Goal: Task Accomplishment & Management: Use online tool/utility

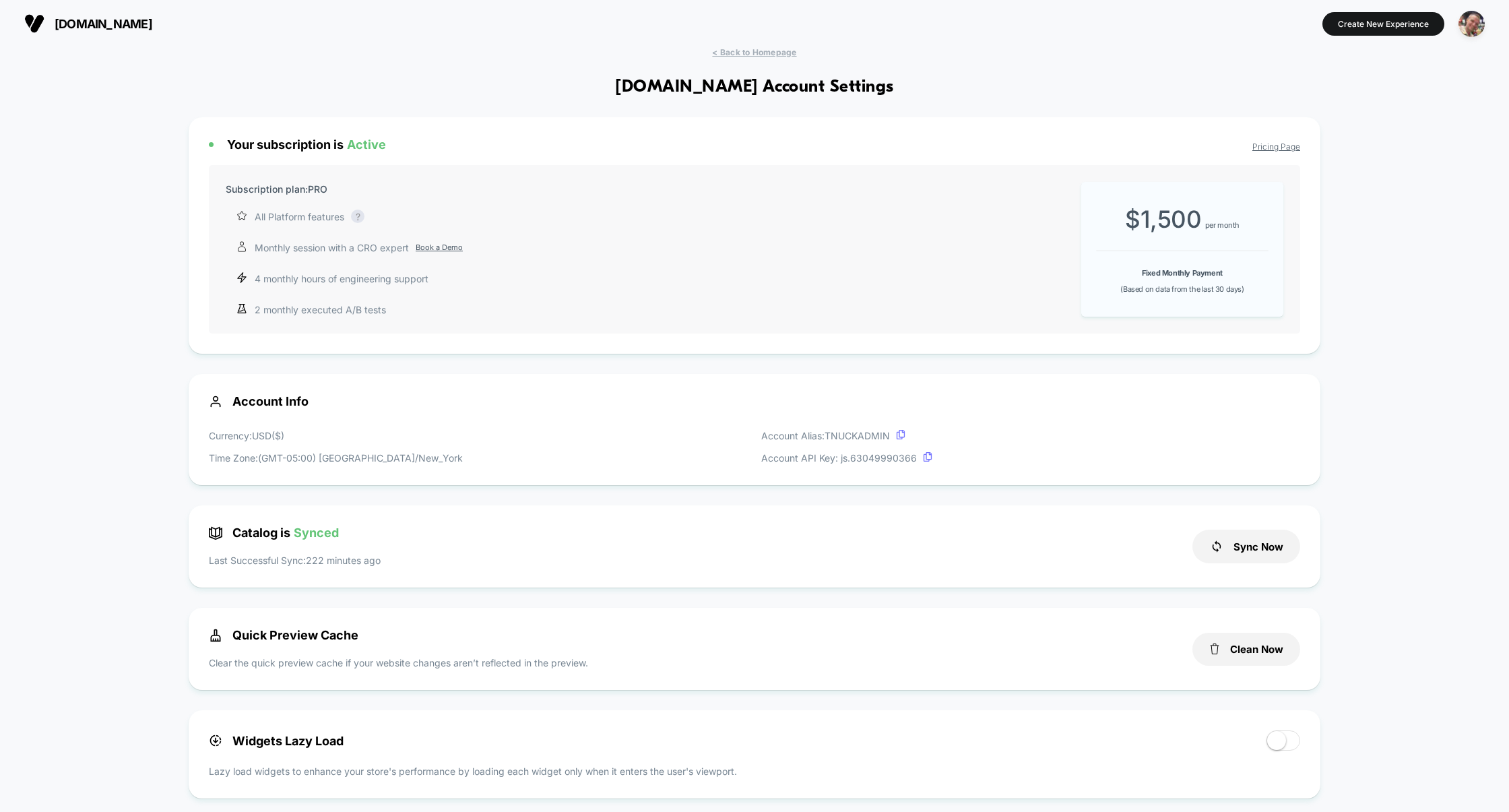
scroll to position [182, 0]
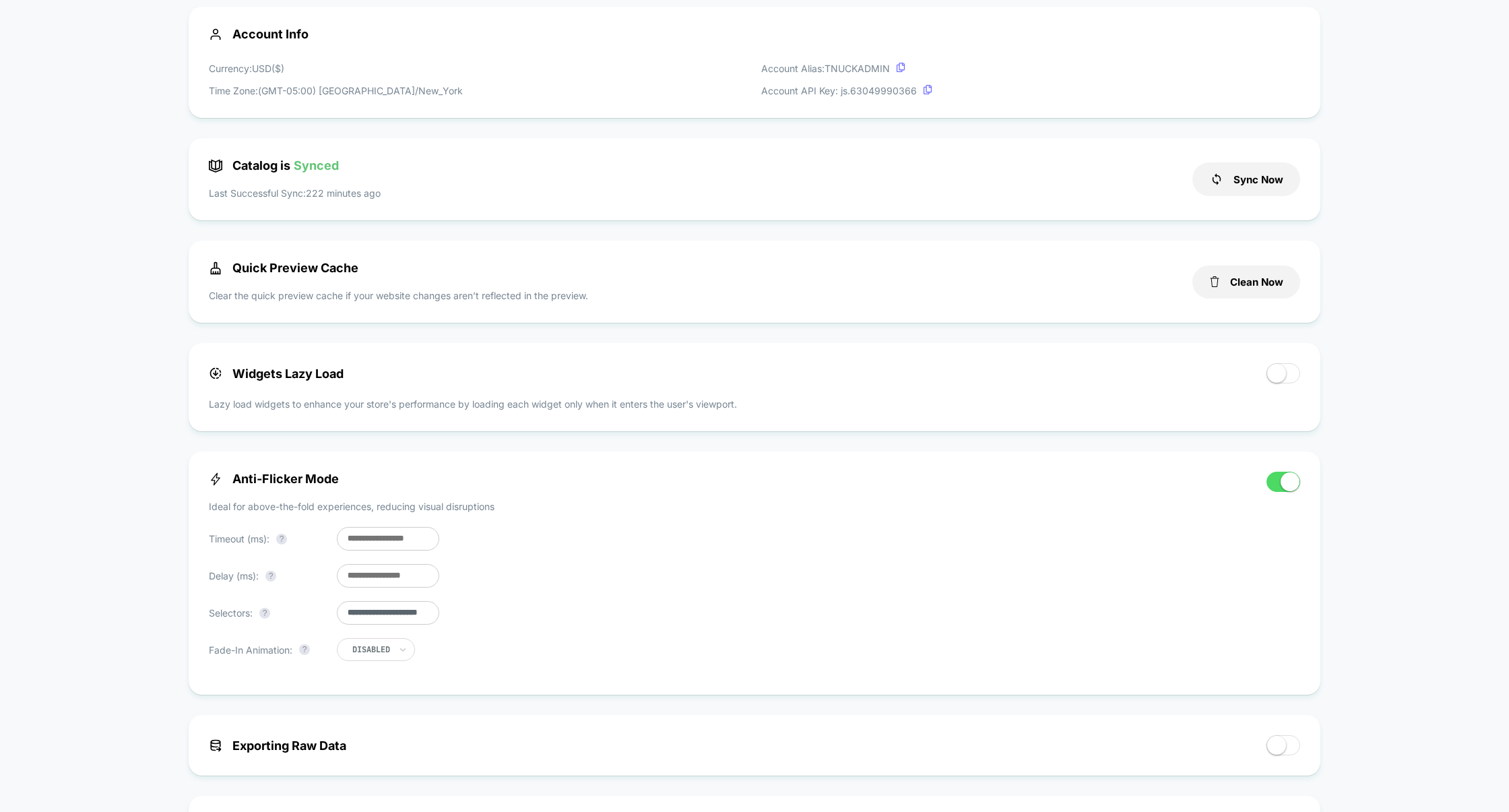
click at [780, 366] on div "Widgets Lazy Load" at bounding box center [731, 373] width 1044 height 20
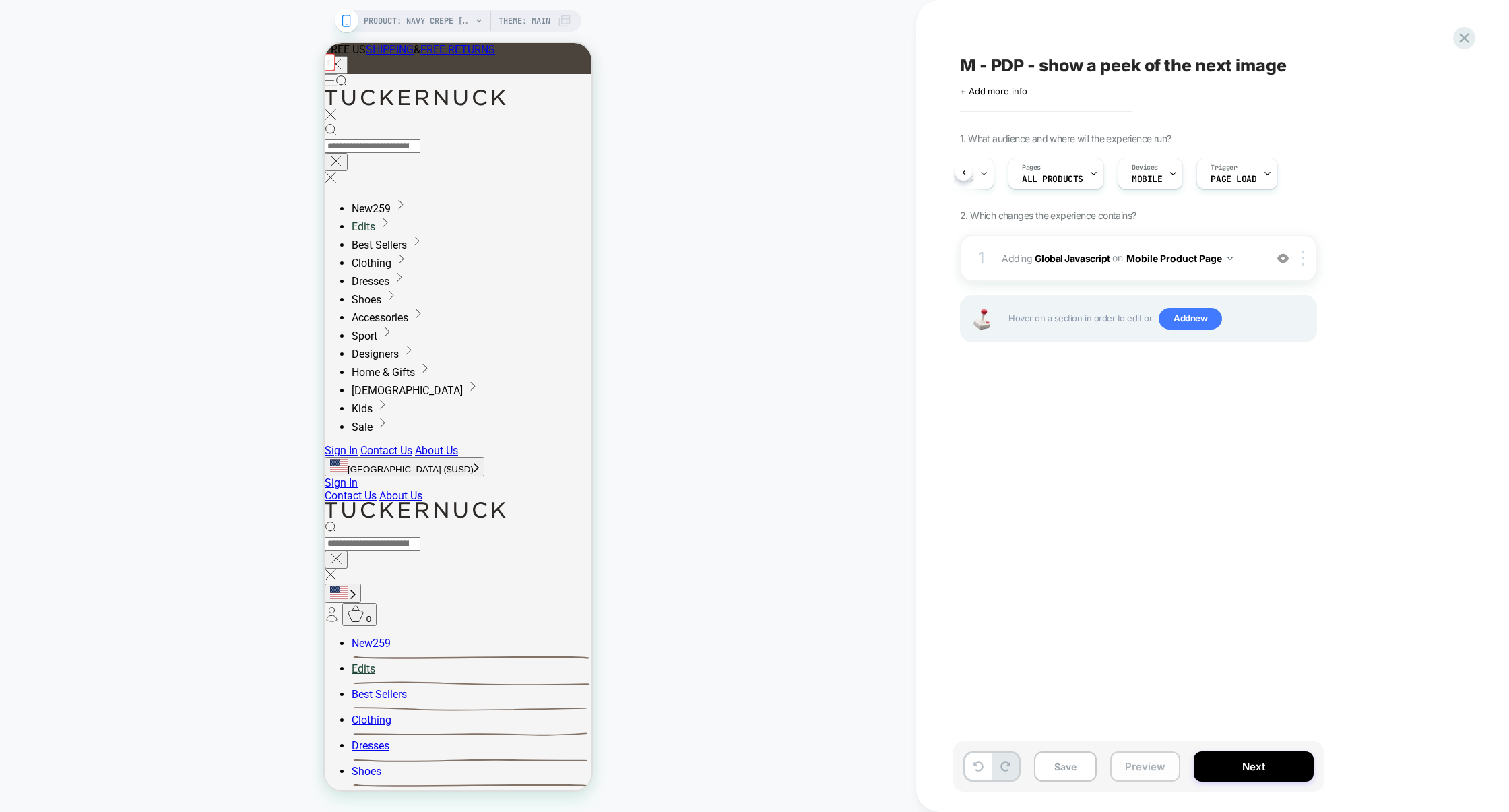
click at [1131, 758] on button "Preview" at bounding box center [1145, 766] width 70 height 30
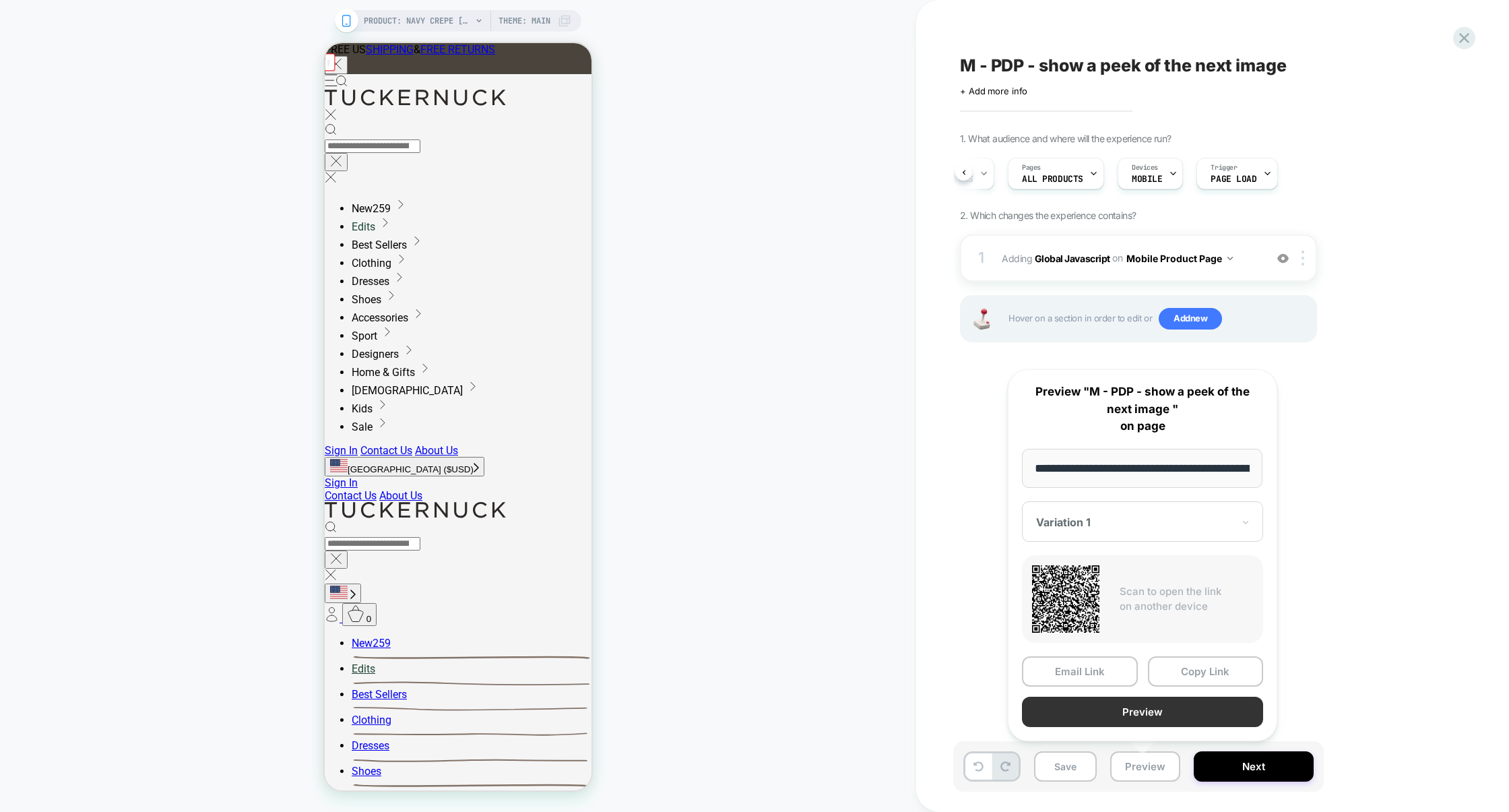
click at [1135, 719] on button "Preview" at bounding box center [1143, 711] width 241 height 30
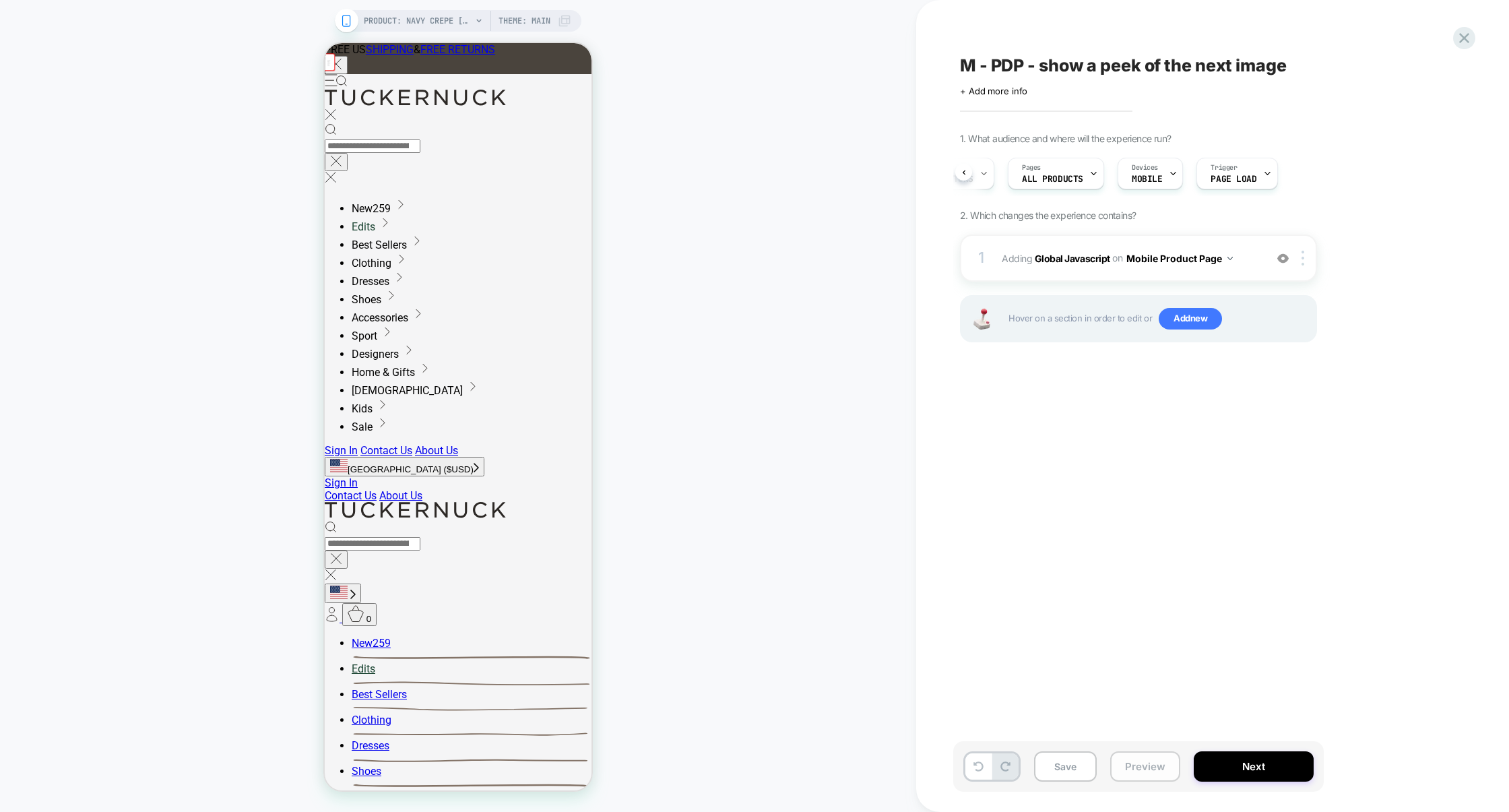
click at [1147, 764] on button "Preview" at bounding box center [1145, 766] width 70 height 30
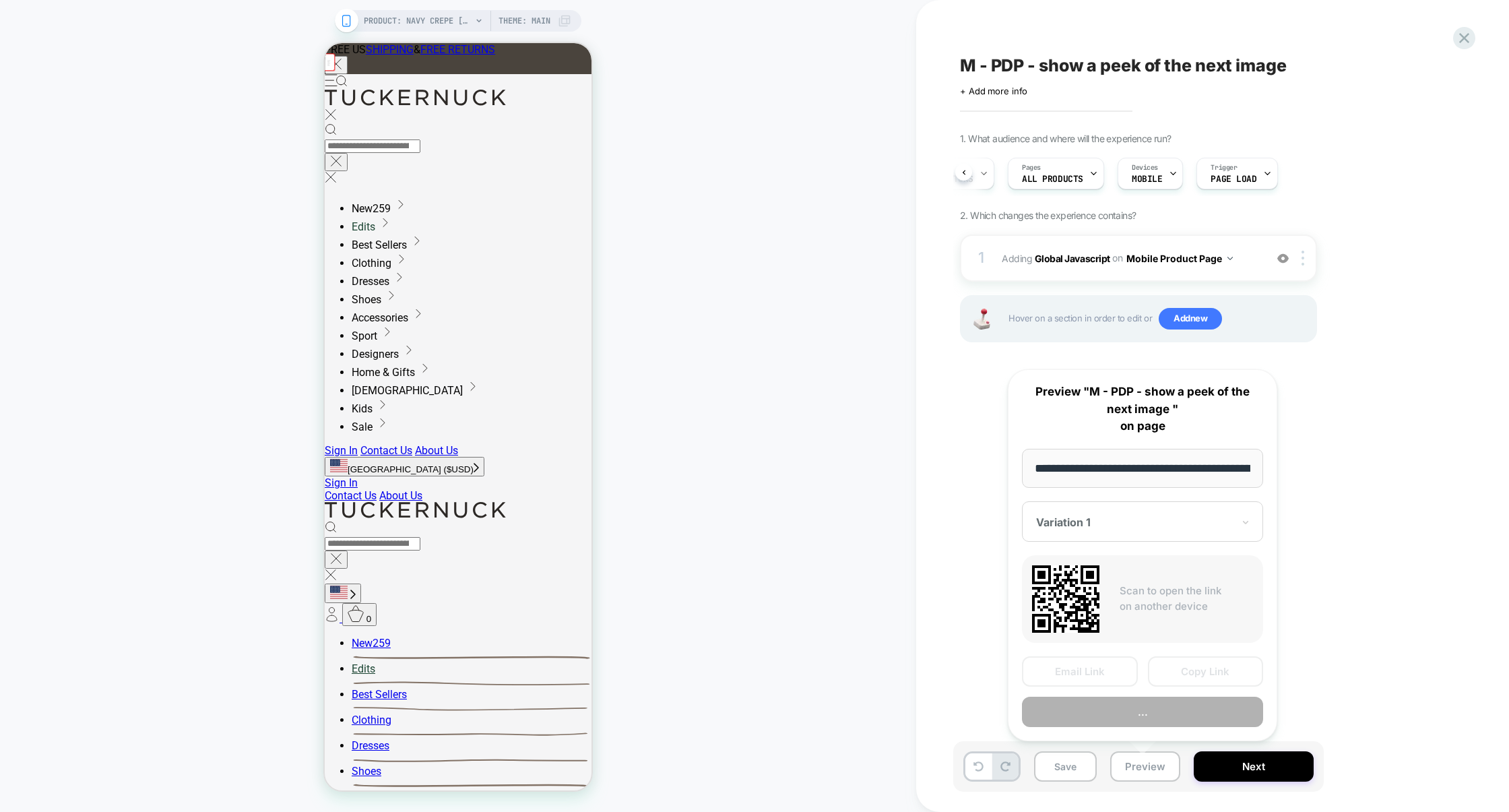
scroll to position [0, 211]
click at [1181, 672] on button "Copy Link" at bounding box center [1206, 671] width 116 height 30
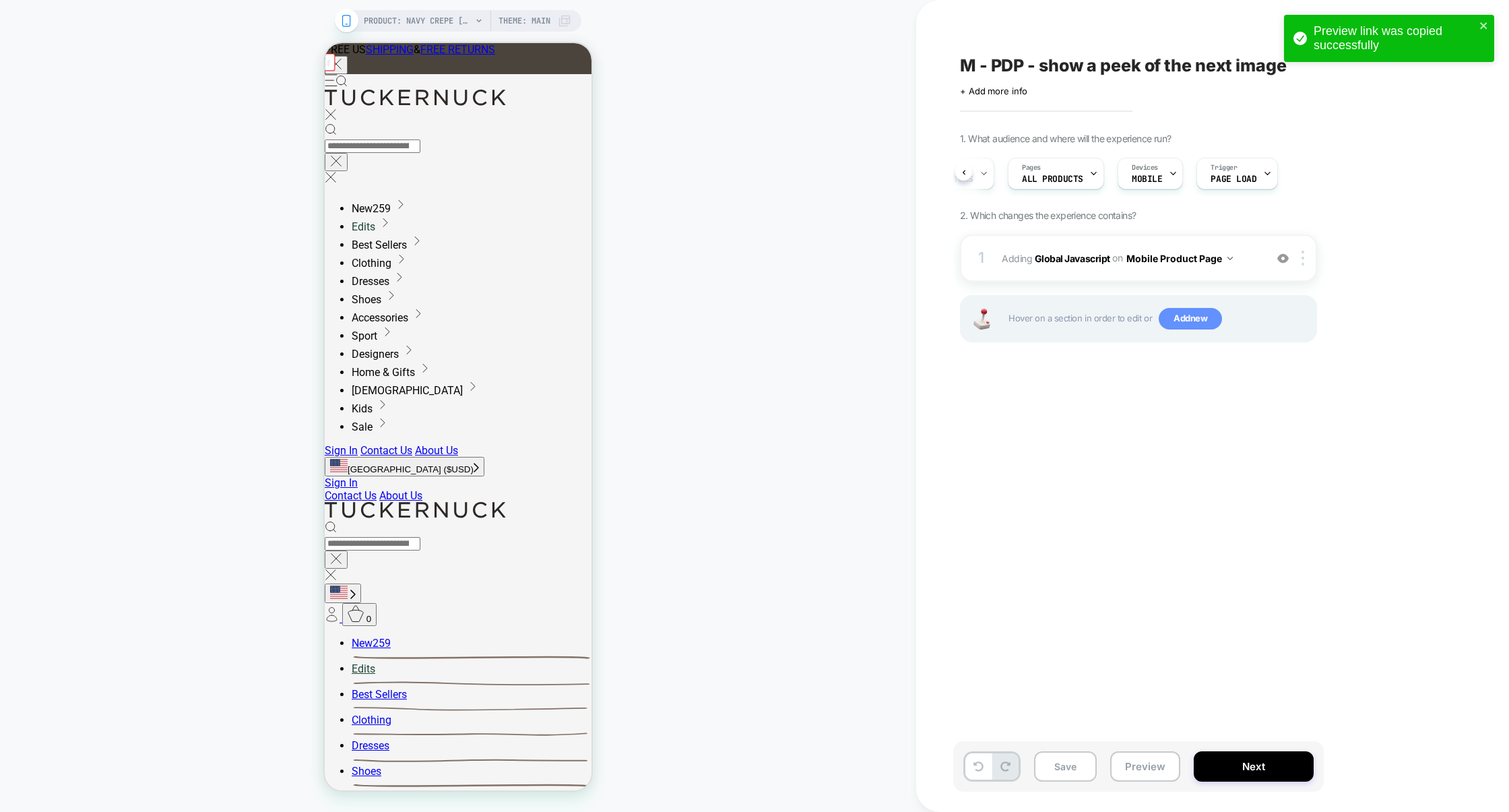
click at [1195, 319] on span "Add new" at bounding box center [1190, 319] width 63 height 22
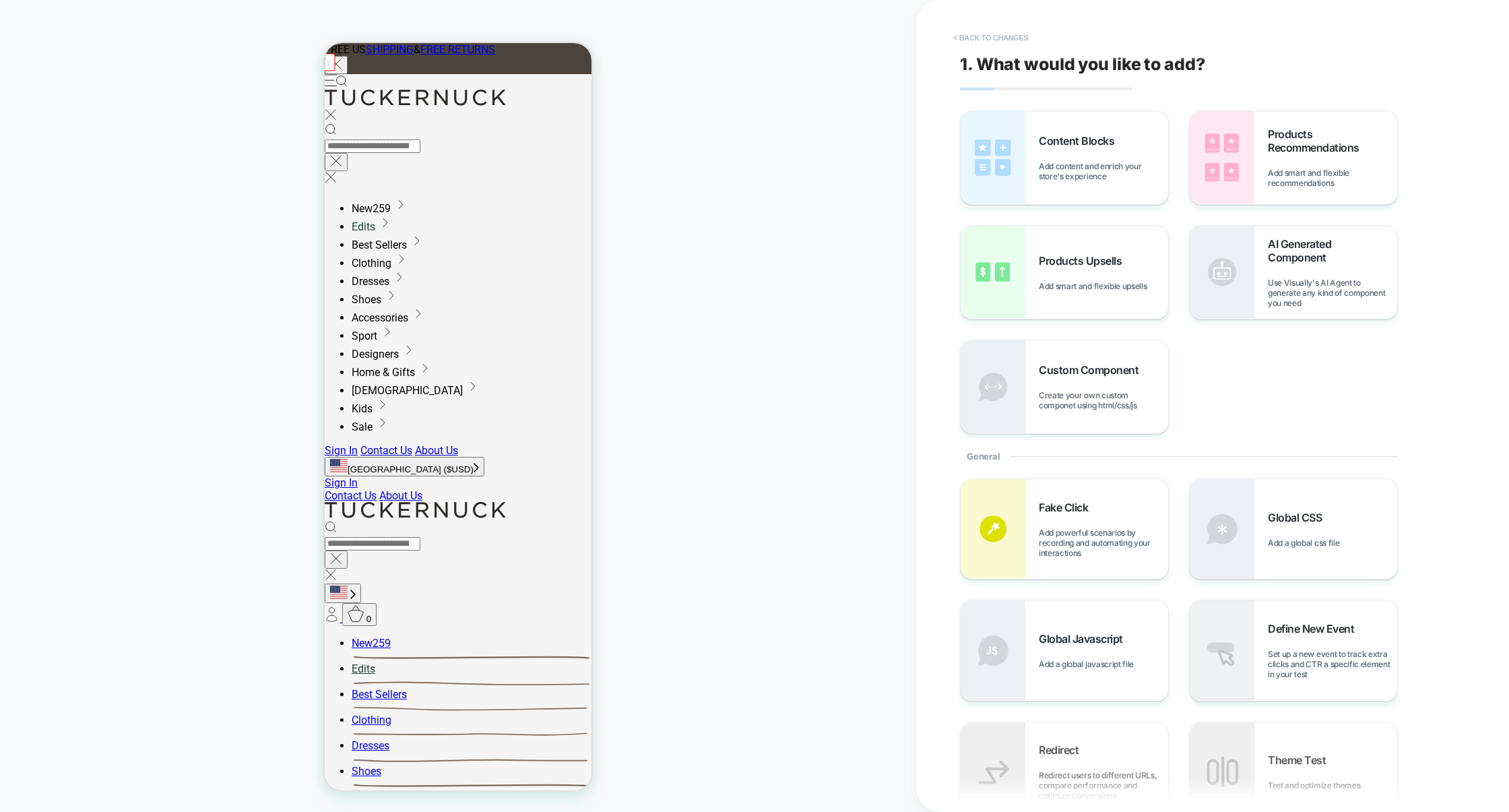
click at [1014, 41] on button "< Back to changes" at bounding box center [991, 37] width 89 height 22
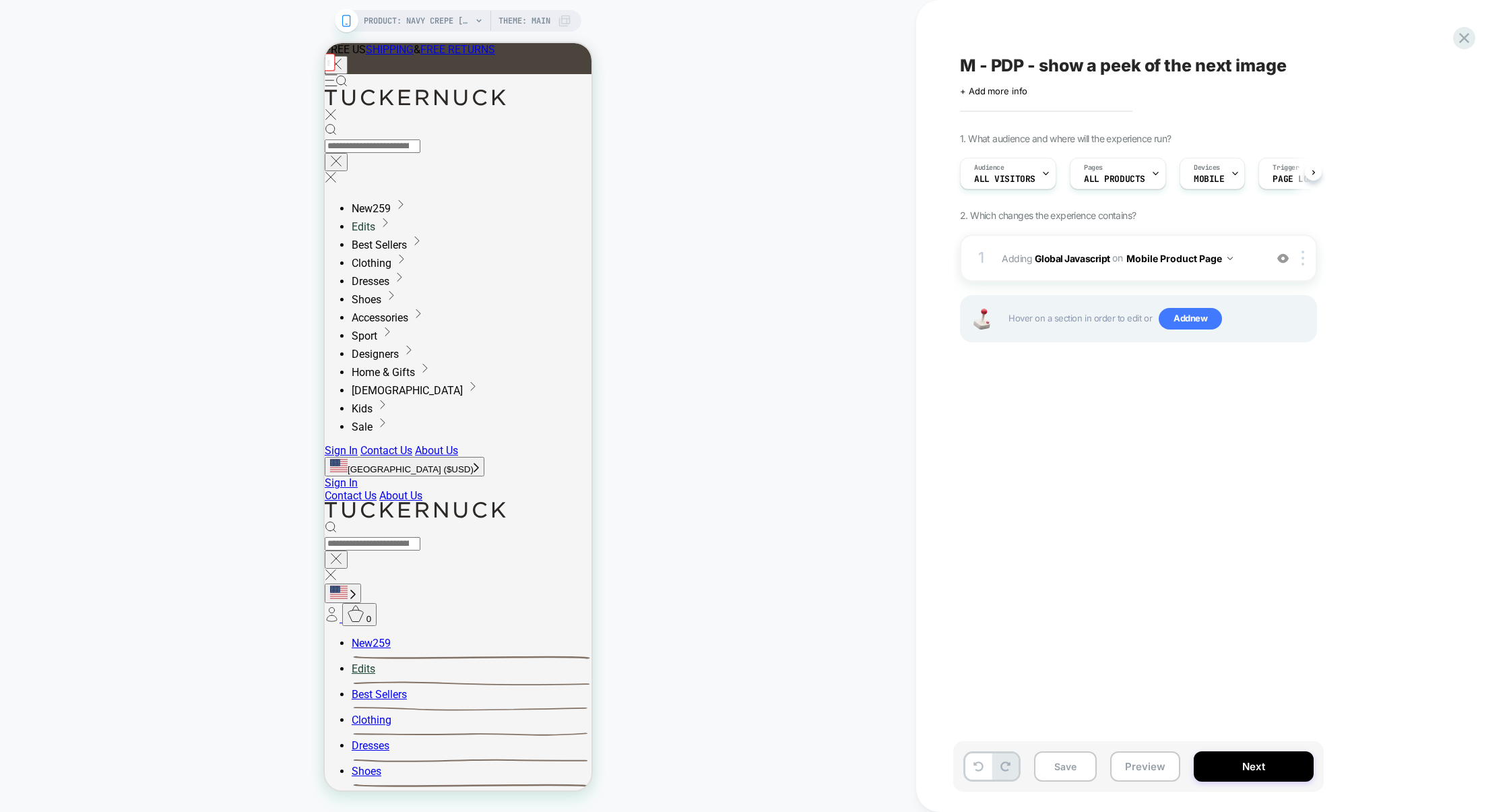
scroll to position [0, 1]
click at [1110, 283] on div "1 Adding Global Javascript on Mobile Product Page Add Before Add After Copy to …" at bounding box center [1138, 305] width 357 height 142
click at [1110, 282] on div "1 Adding Global Javascript on Mobile Product Page Add Before Add After Copy to …" at bounding box center [1138, 305] width 357 height 142
click at [1112, 279] on div "1 Adding Global Javascript on Mobile Product Page Add Before Add After Copy to …" at bounding box center [1138, 258] width 357 height 47
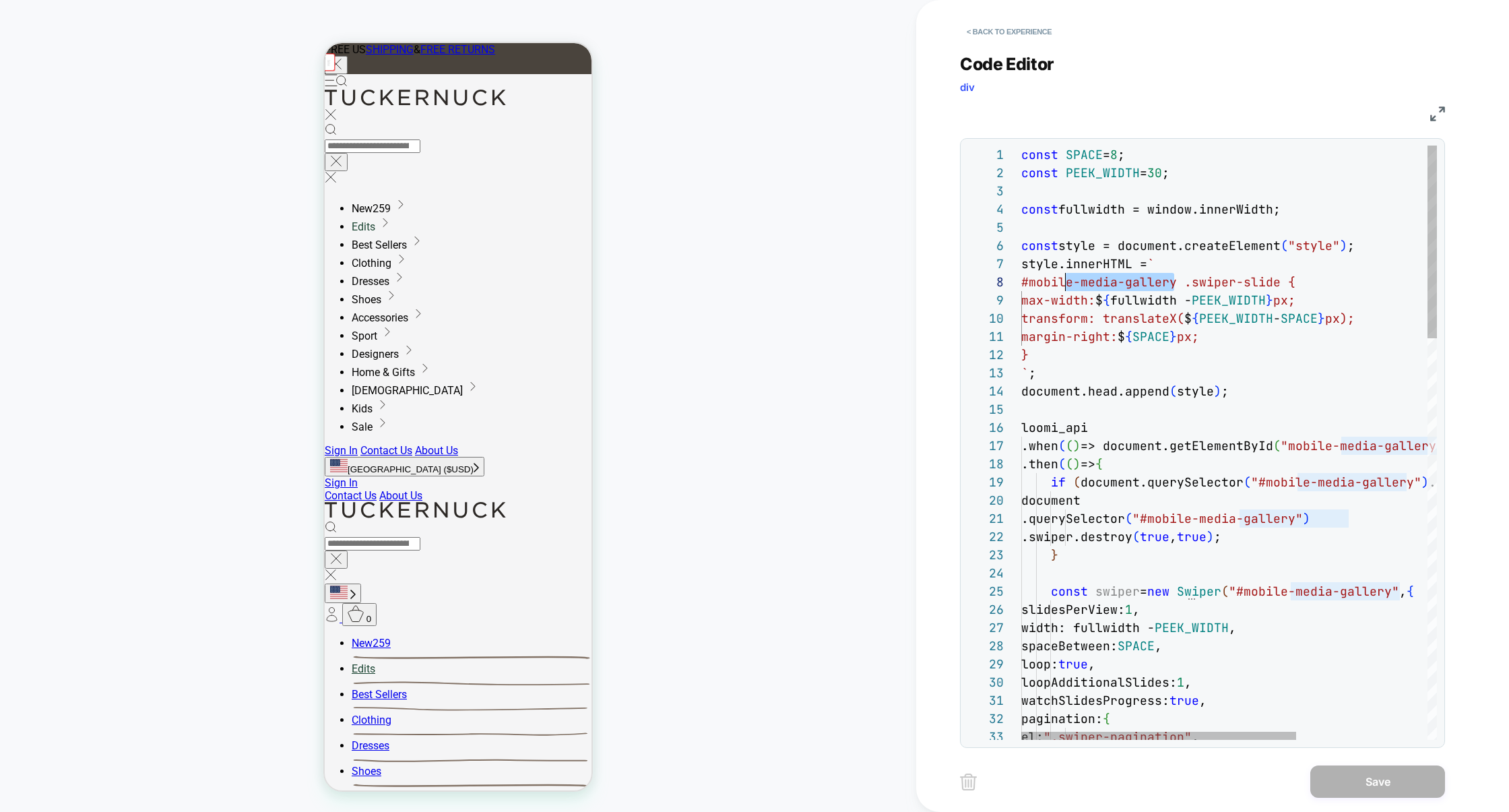
scroll to position [127, 0]
drag, startPoint x: 1175, startPoint y: 283, endPoint x: 987, endPoint y: 278, distance: 188.1
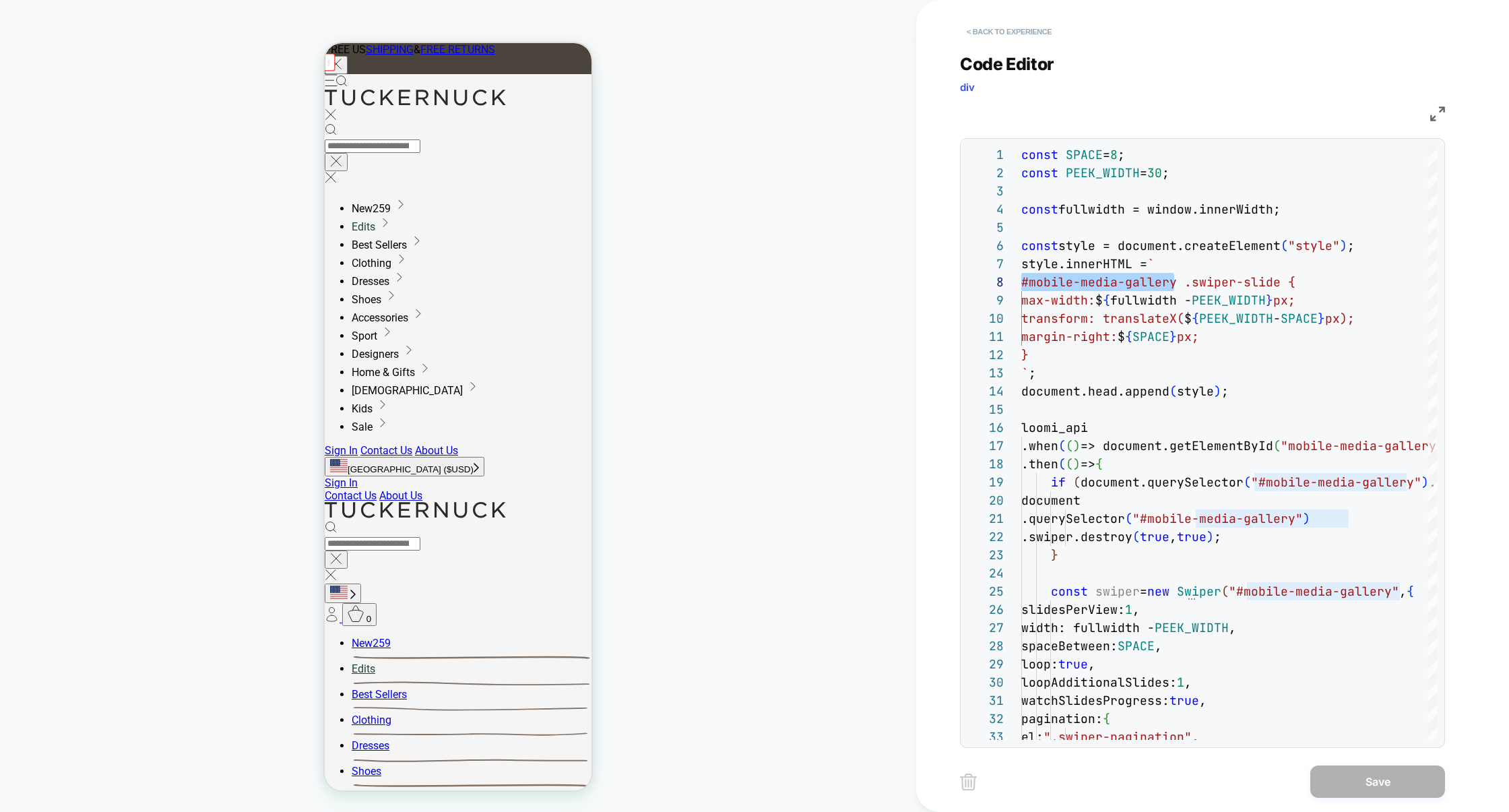
click at [1029, 34] on button "< Back to experience" at bounding box center [1009, 32] width 98 height 22
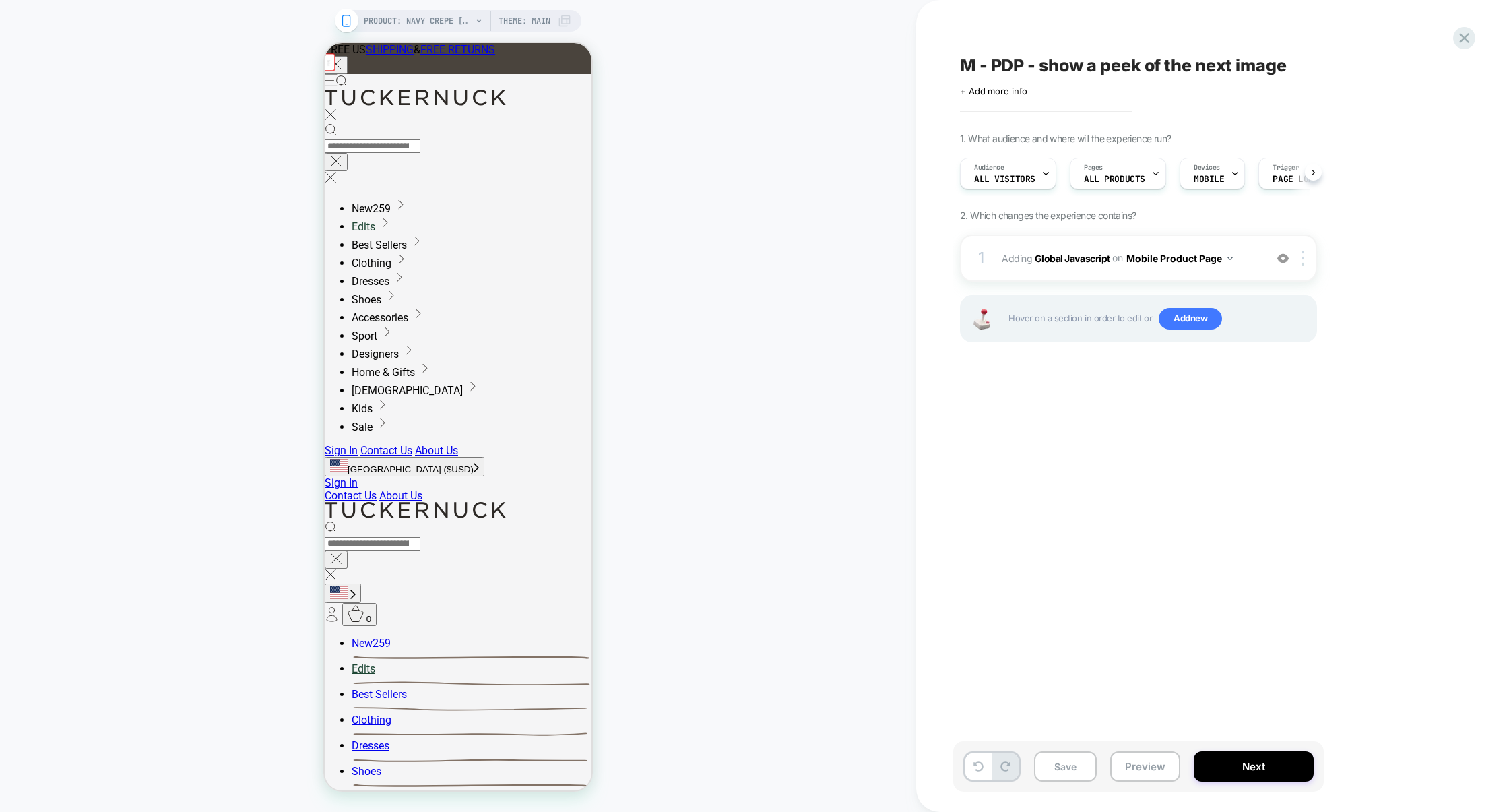
scroll to position [0, 1]
click at [1176, 312] on span "Add new" at bounding box center [1190, 319] width 63 height 22
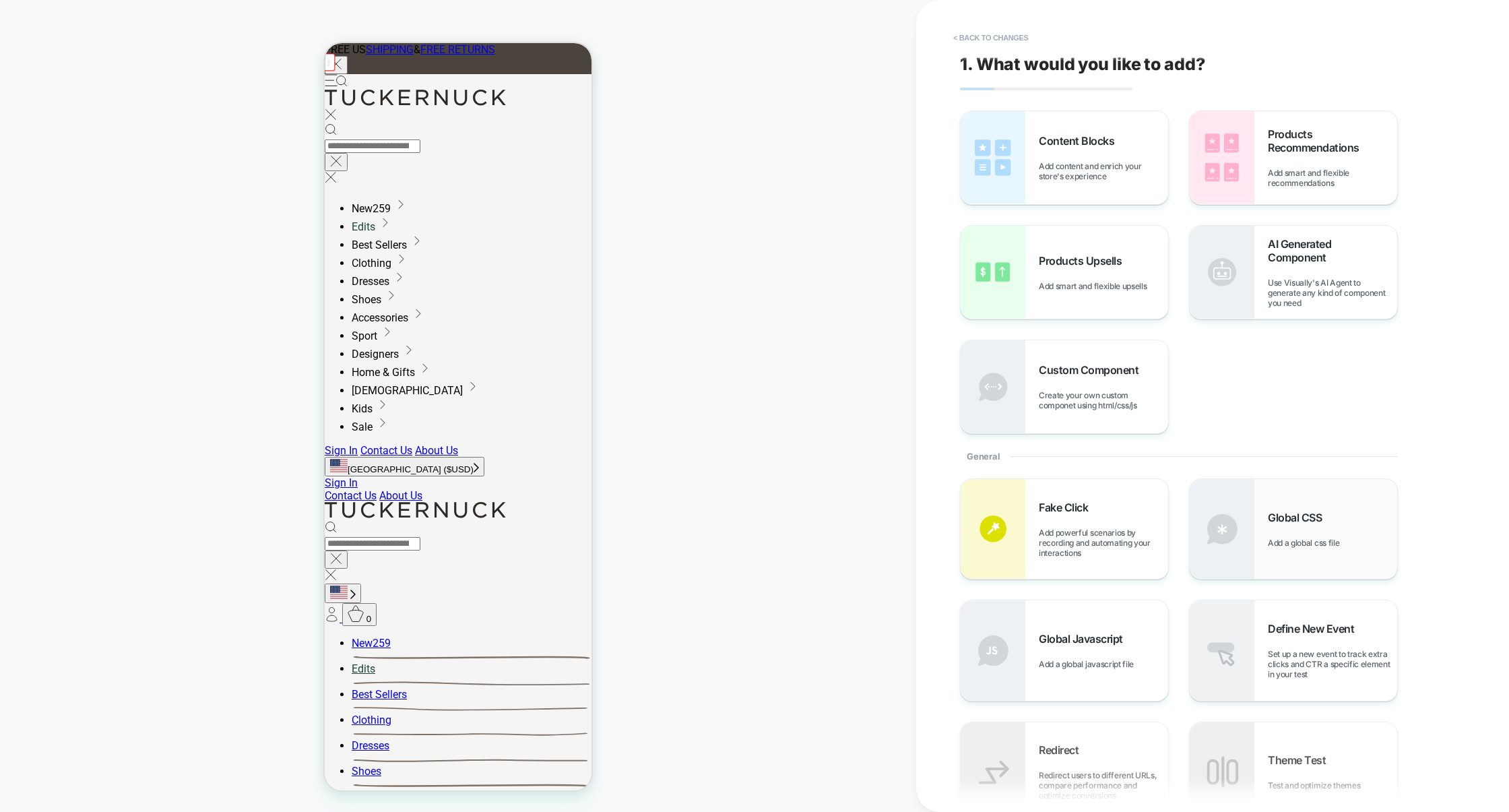
click at [1235, 524] on img at bounding box center [1222, 528] width 65 height 100
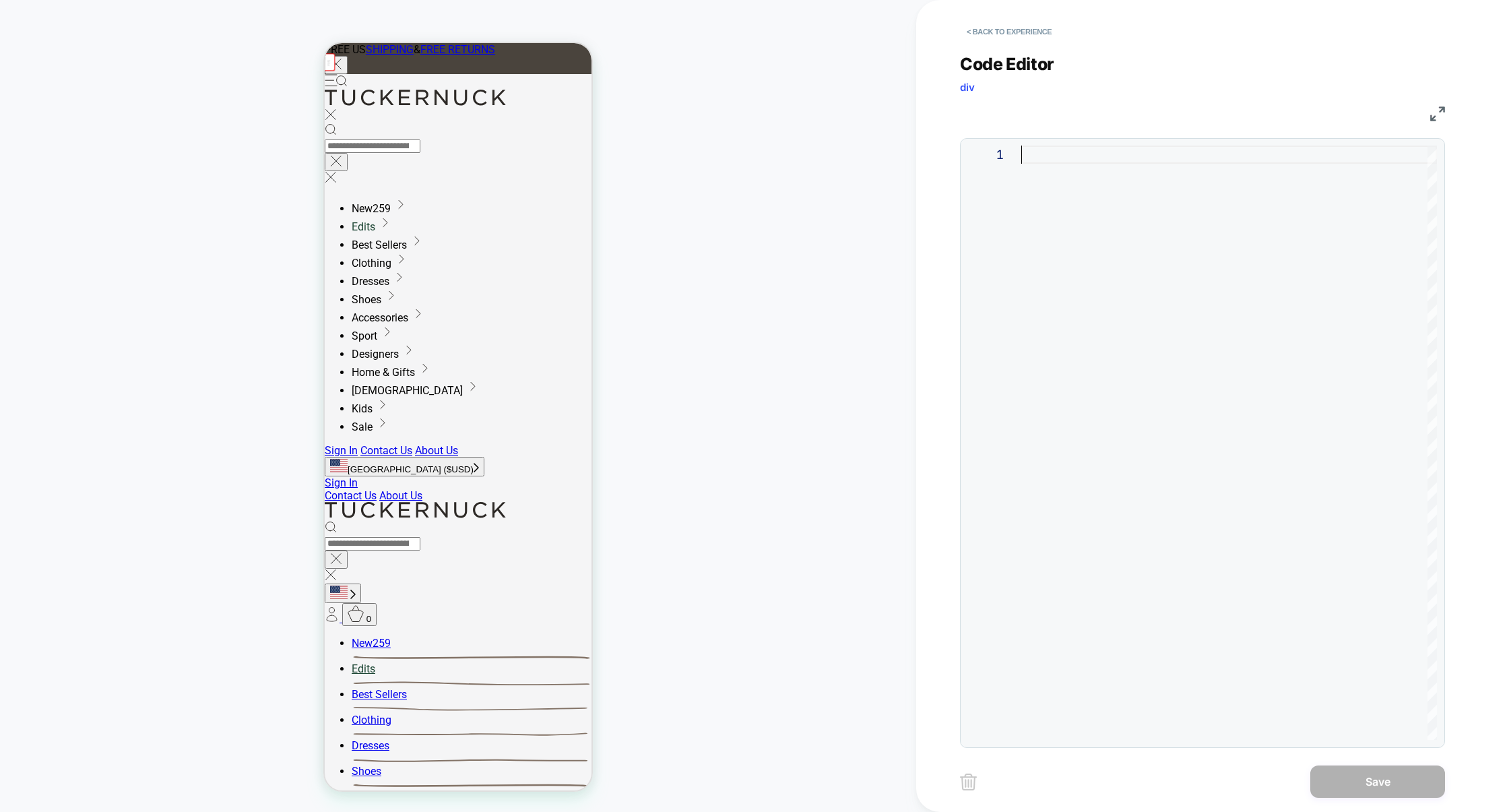
click at [1214, 408] on div at bounding box center [1229, 442] width 416 height 594
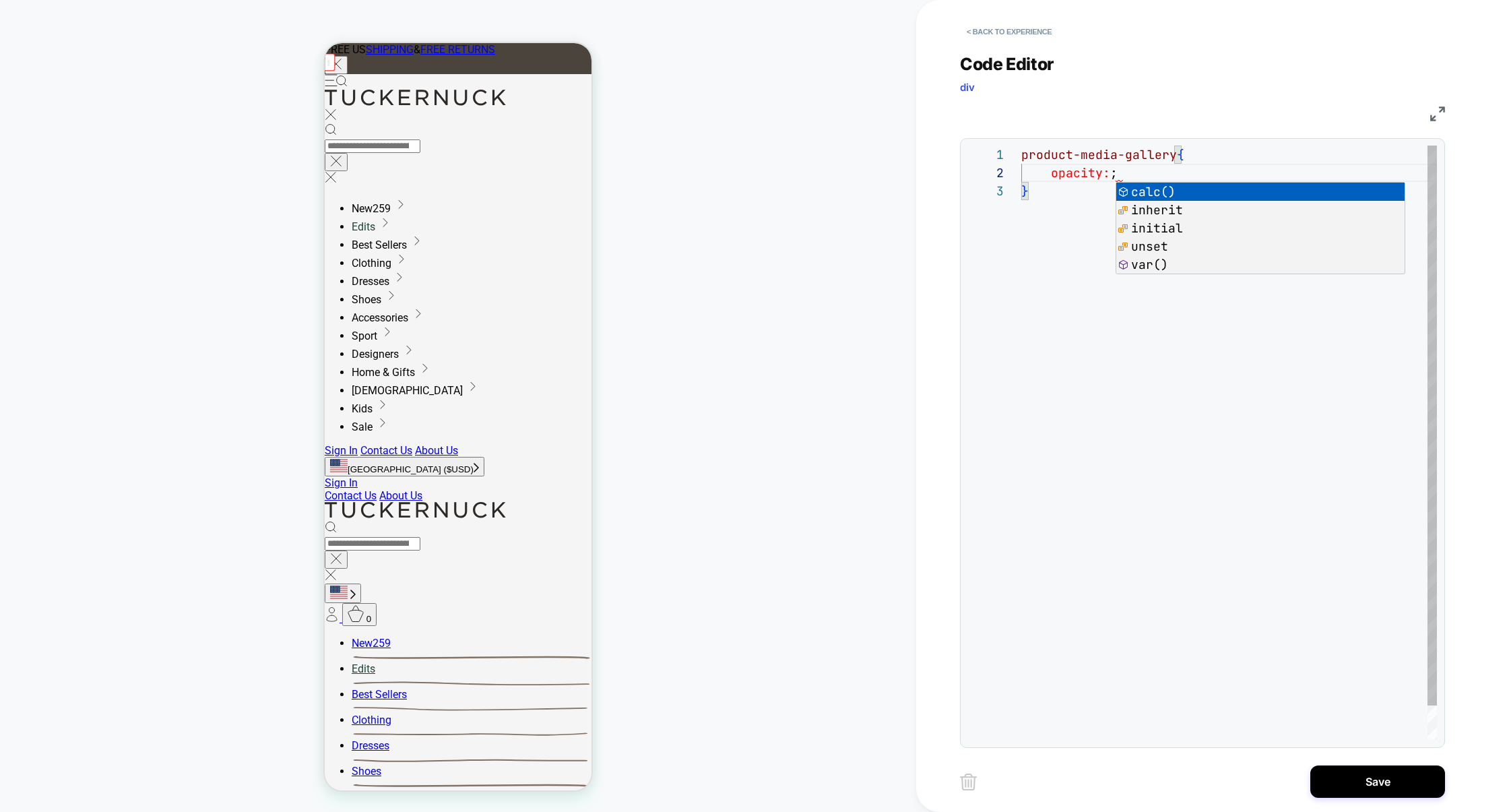
scroll to position [18, 101]
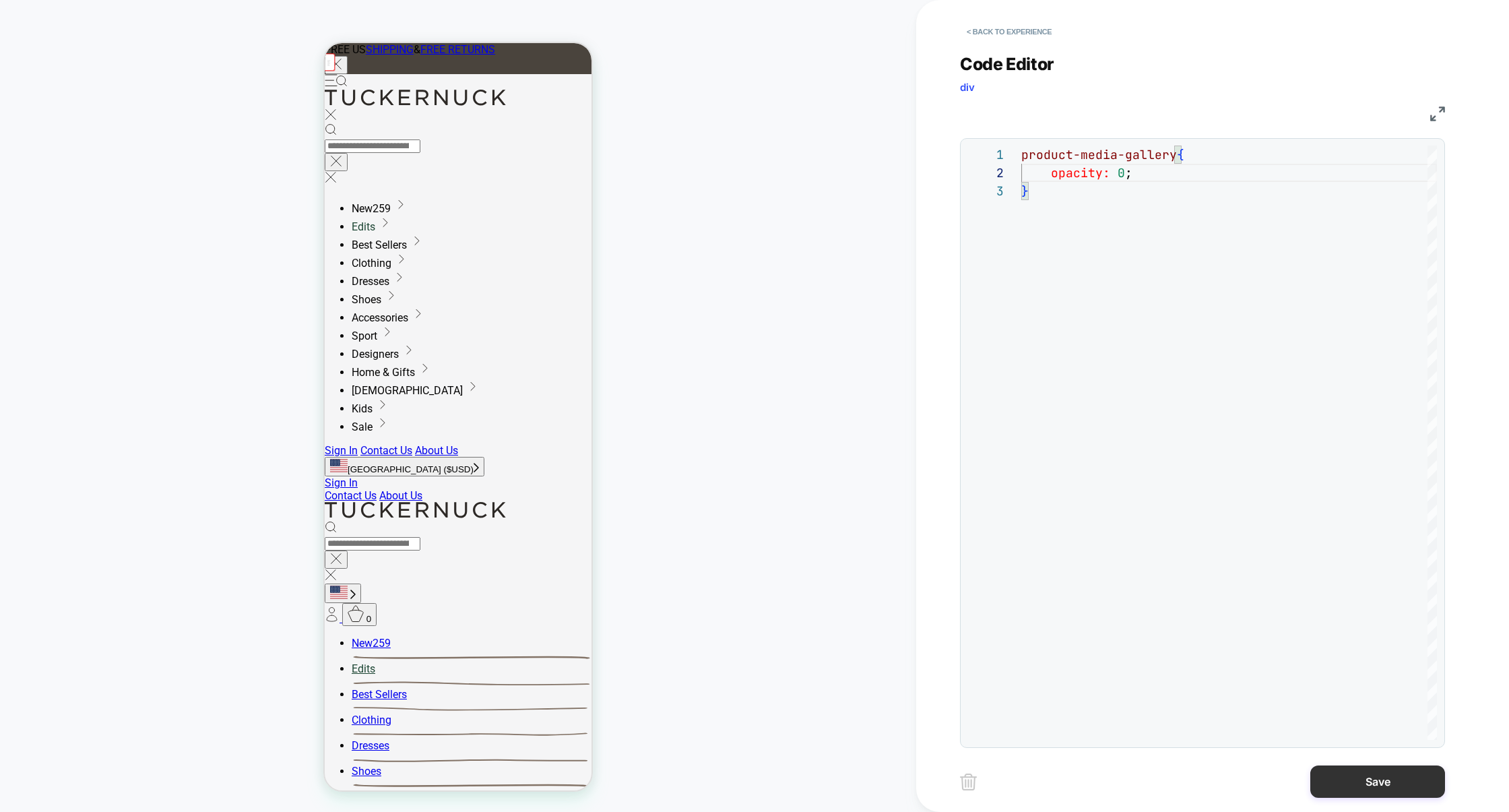
type textarea "**********"
click at [1367, 785] on button "Save" at bounding box center [1378, 781] width 135 height 32
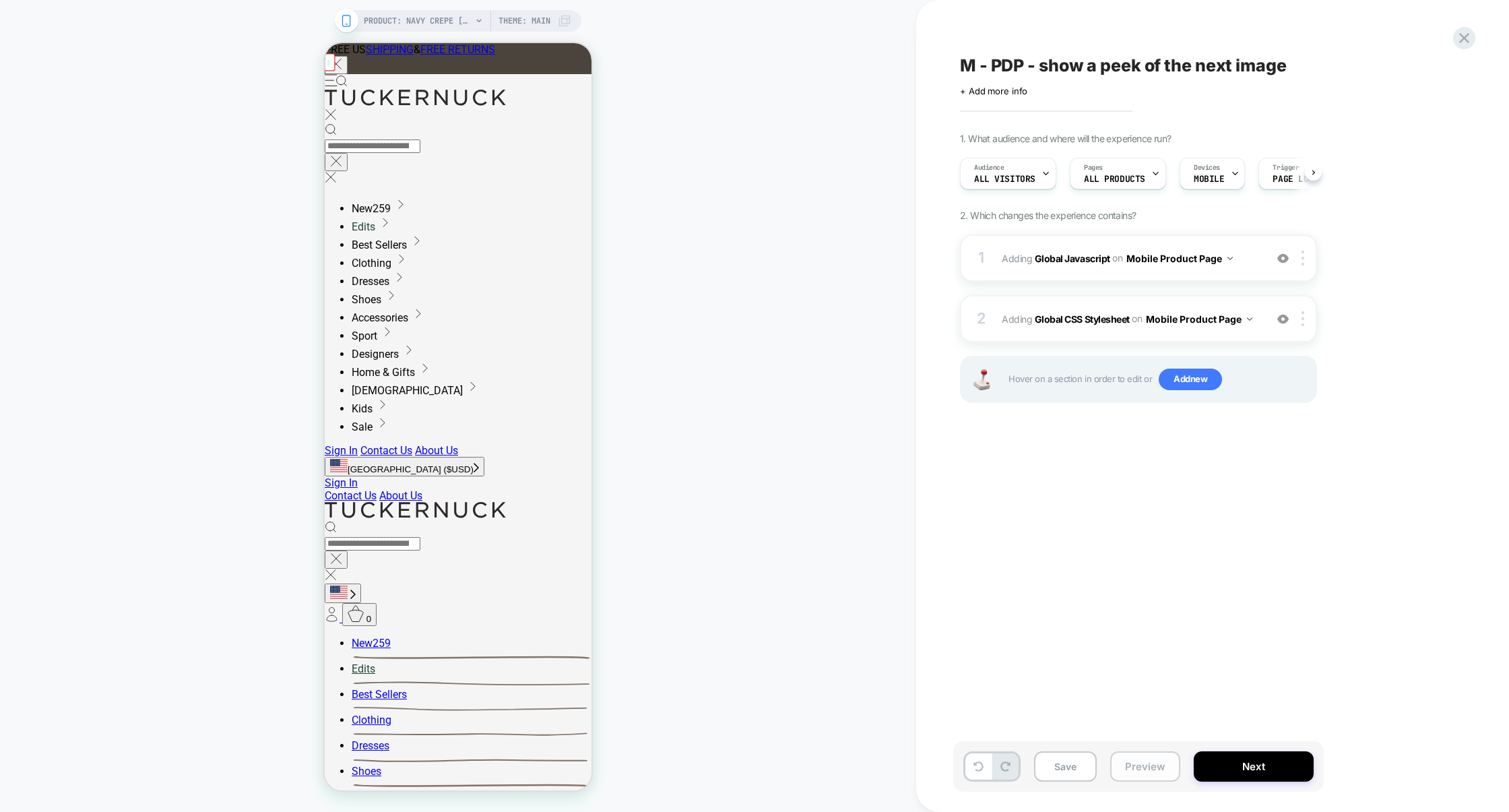
scroll to position [0, 1]
click at [1159, 775] on button "Preview" at bounding box center [1145, 766] width 70 height 30
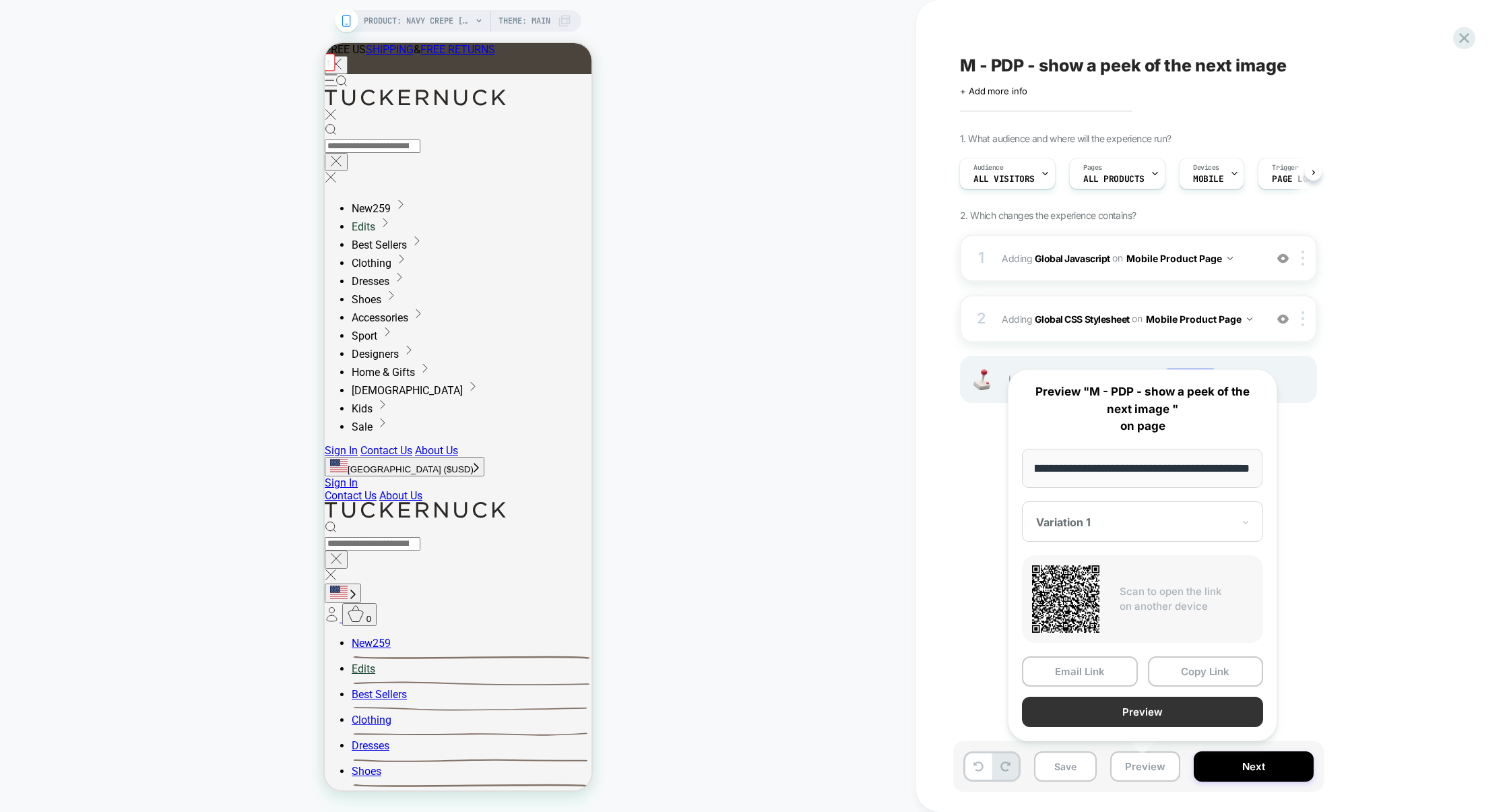
scroll to position [0, 0]
click at [1162, 717] on button "Preview" at bounding box center [1143, 711] width 241 height 30
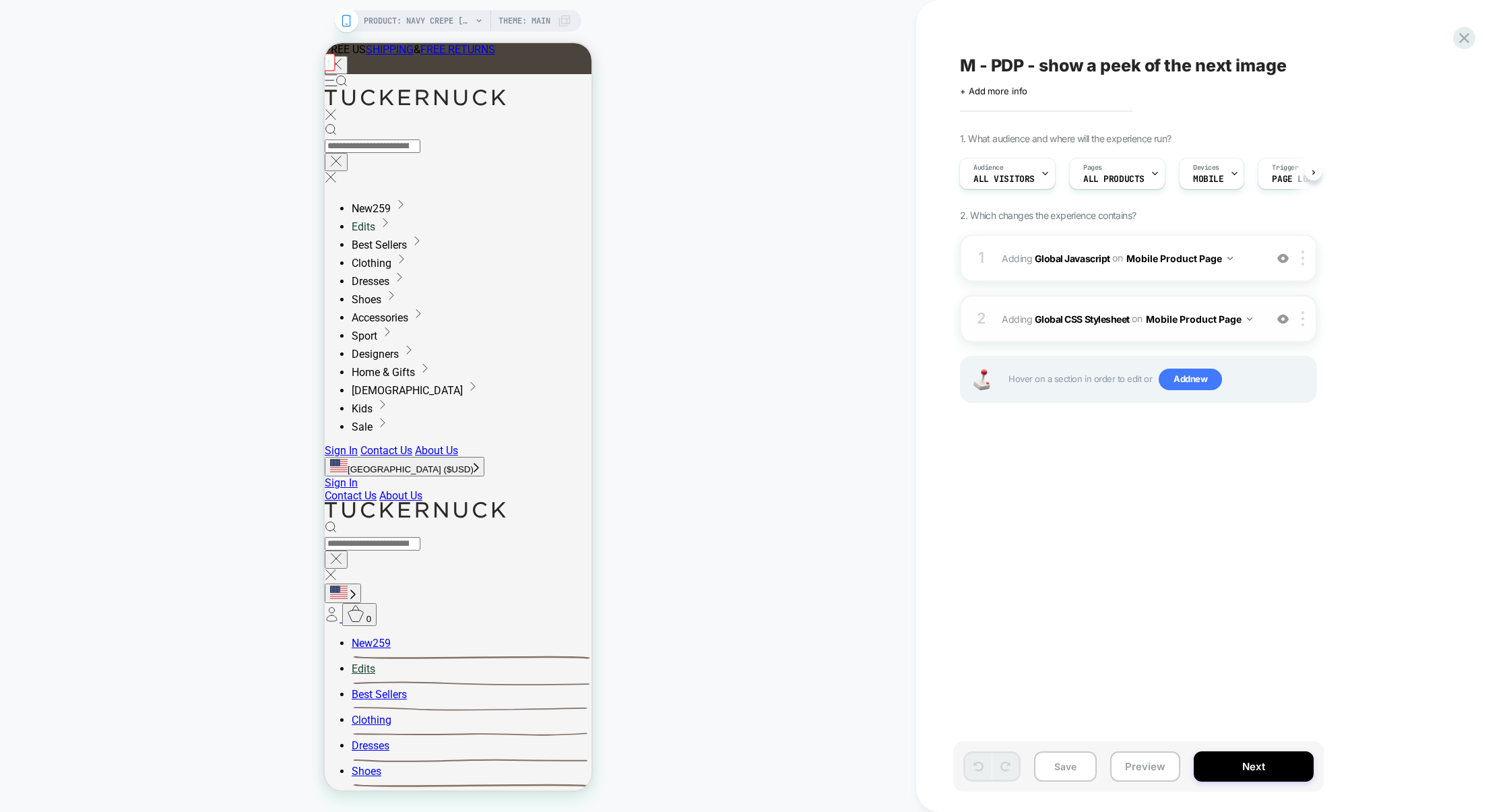
click at [1069, 297] on div "2 Adding Global CSS Stylesheet on Mobile Product Page Add Before Add After Copy…" at bounding box center [1138, 318] width 357 height 47
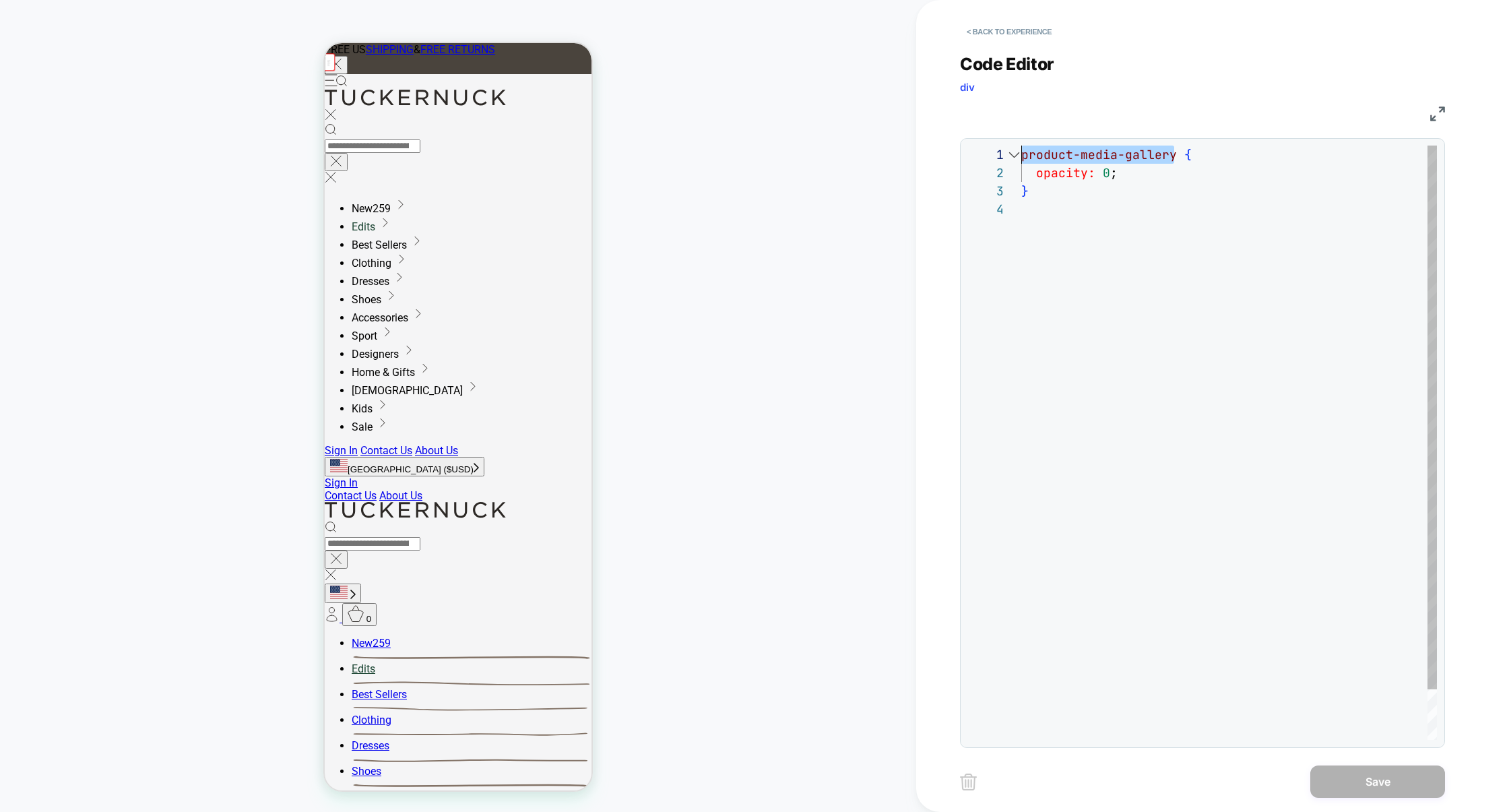
drag, startPoint x: 1173, startPoint y: 154, endPoint x: 966, endPoint y: 154, distance: 207.0
click at [966, 156] on div "**********" at bounding box center [1202, 443] width 485 height 610
type textarea "**********"
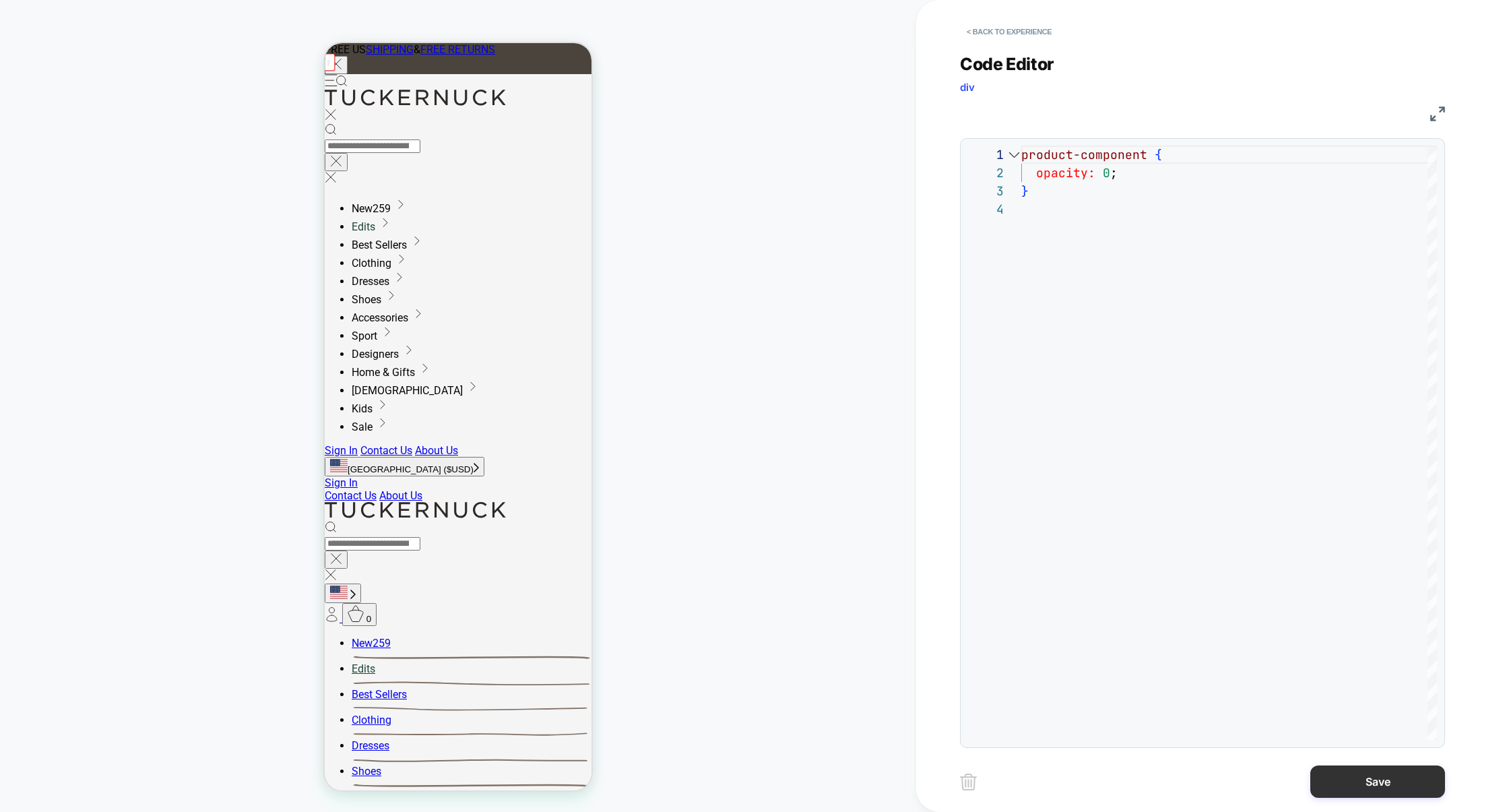
click at [1374, 767] on button "Save" at bounding box center [1378, 781] width 135 height 32
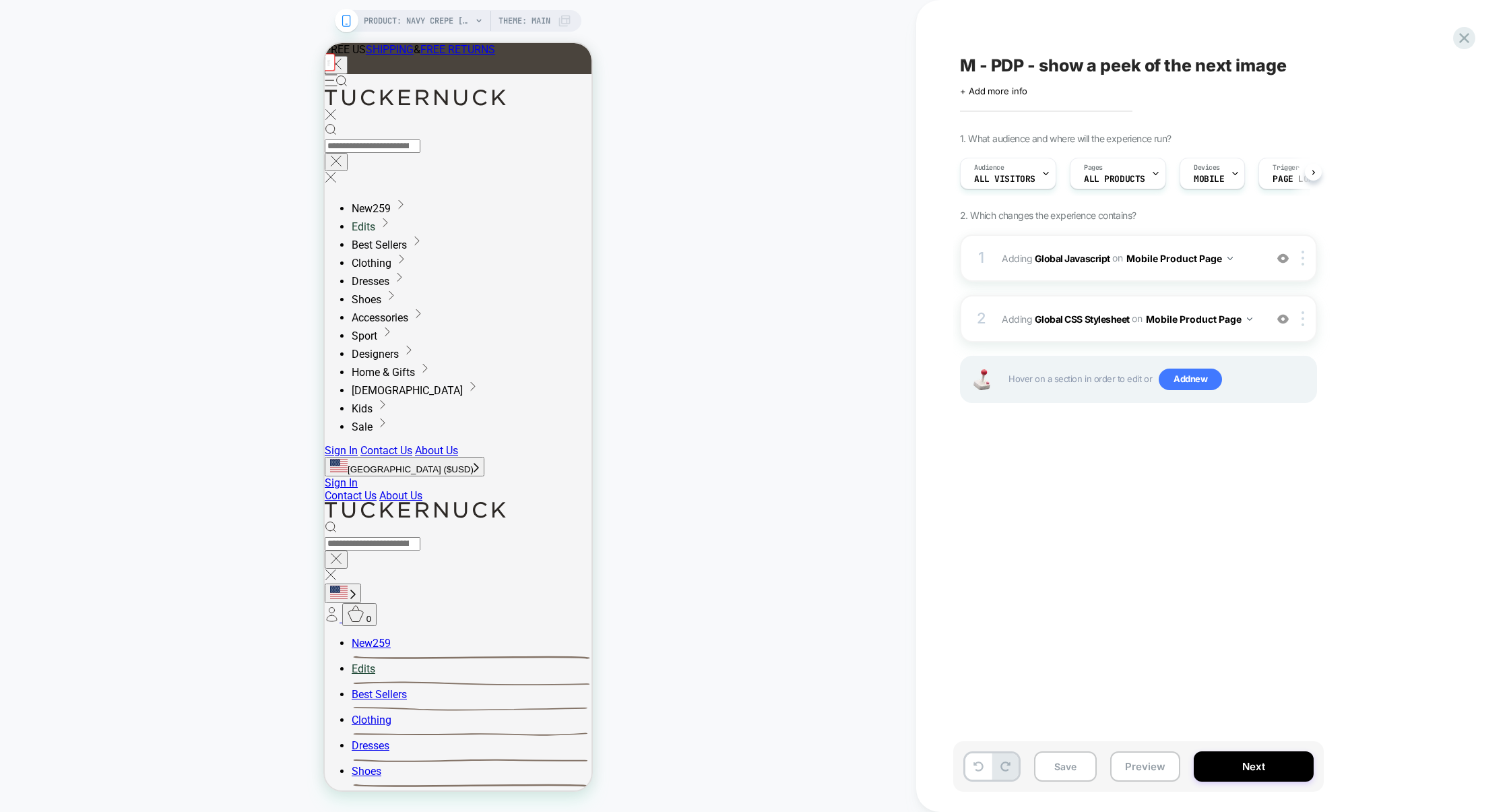
scroll to position [0, 1]
click at [1148, 765] on button "Preview" at bounding box center [1145, 766] width 70 height 30
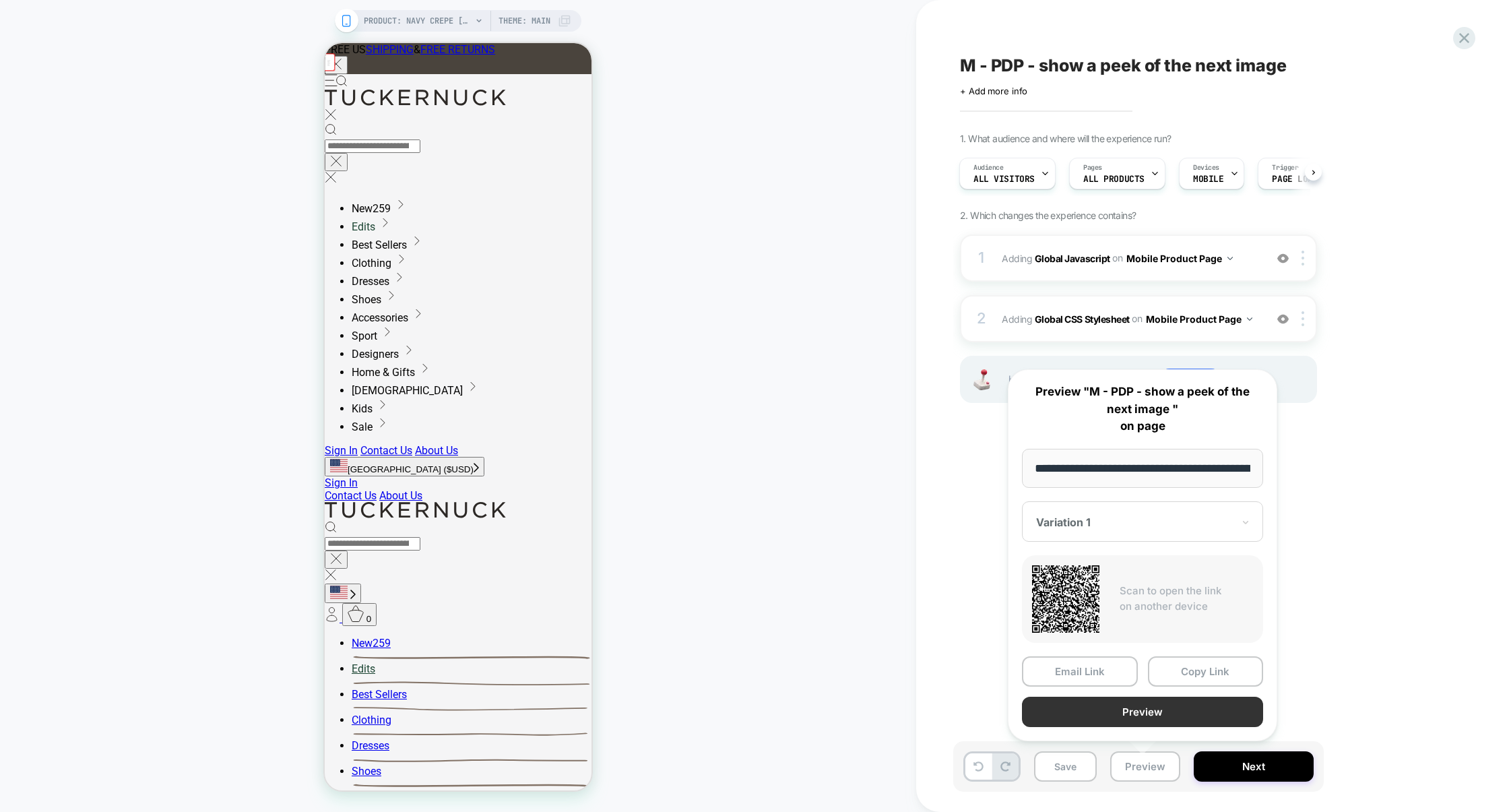
scroll to position [0, 211]
click at [1155, 717] on button "Preview" at bounding box center [1143, 711] width 241 height 30
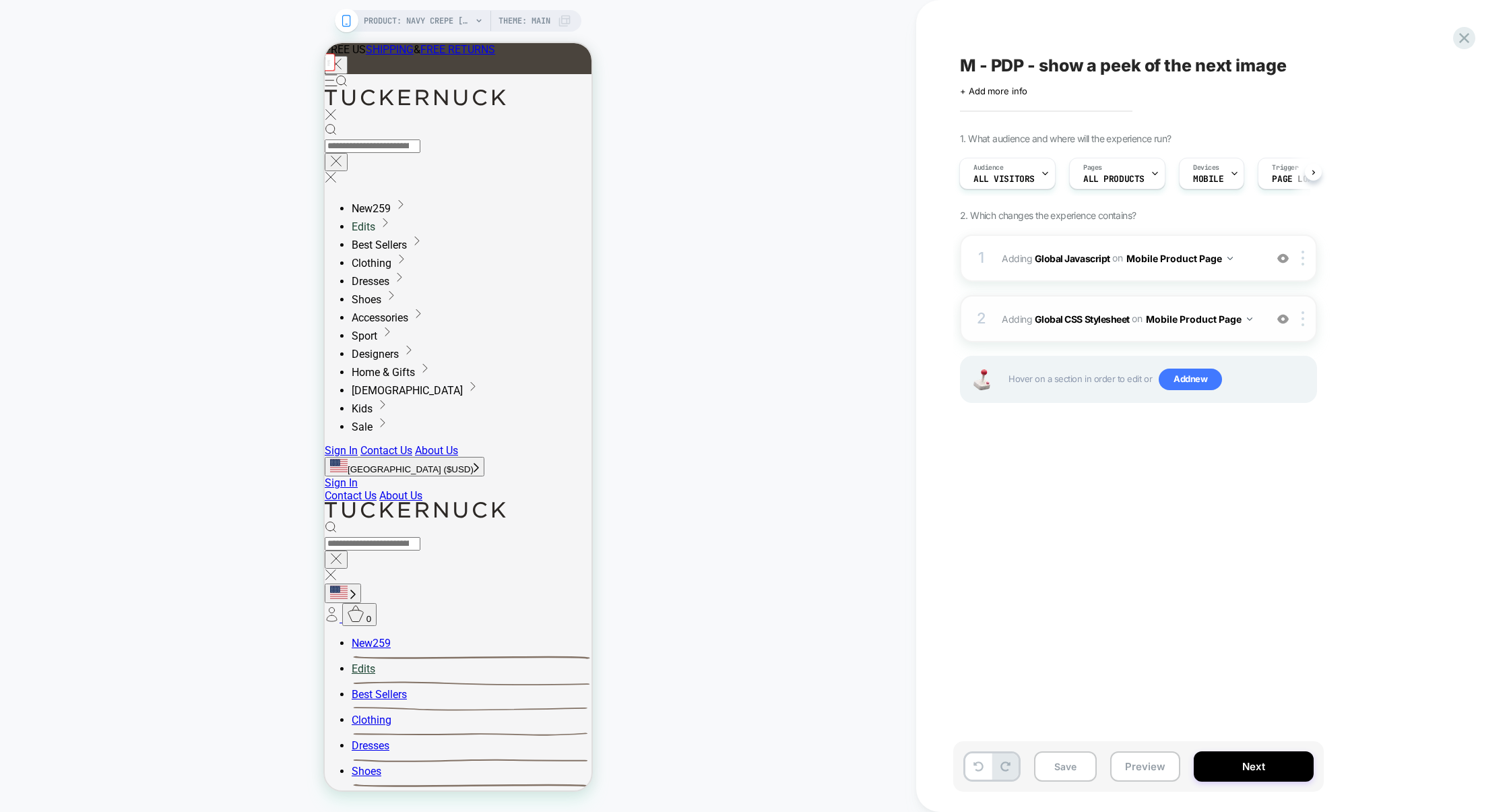
click at [1284, 317] on img at bounding box center [1283, 319] width 11 height 11
